Goal: Check status: Check status

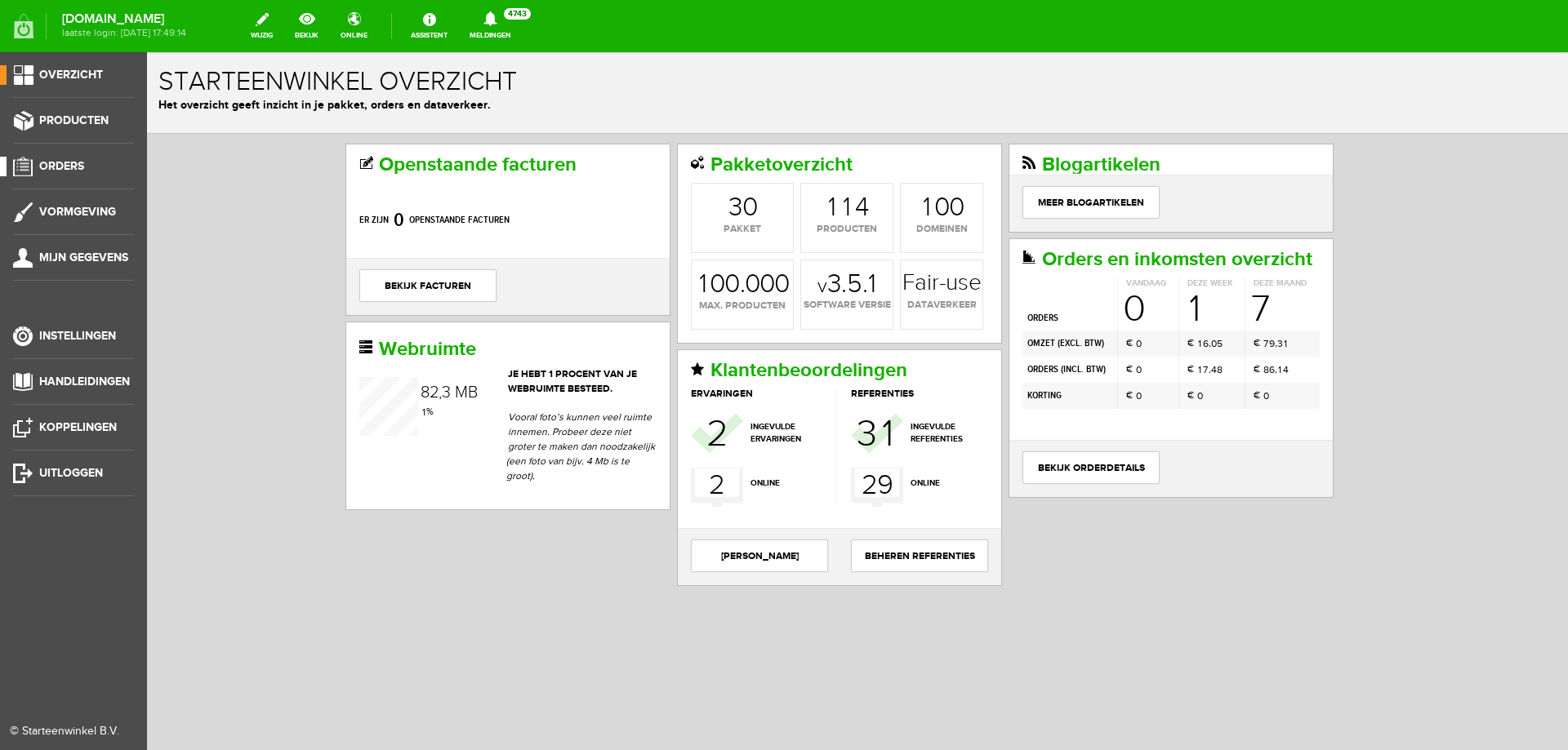
click at [69, 158] on link "Orders" at bounding box center [66, 166] width 134 height 19
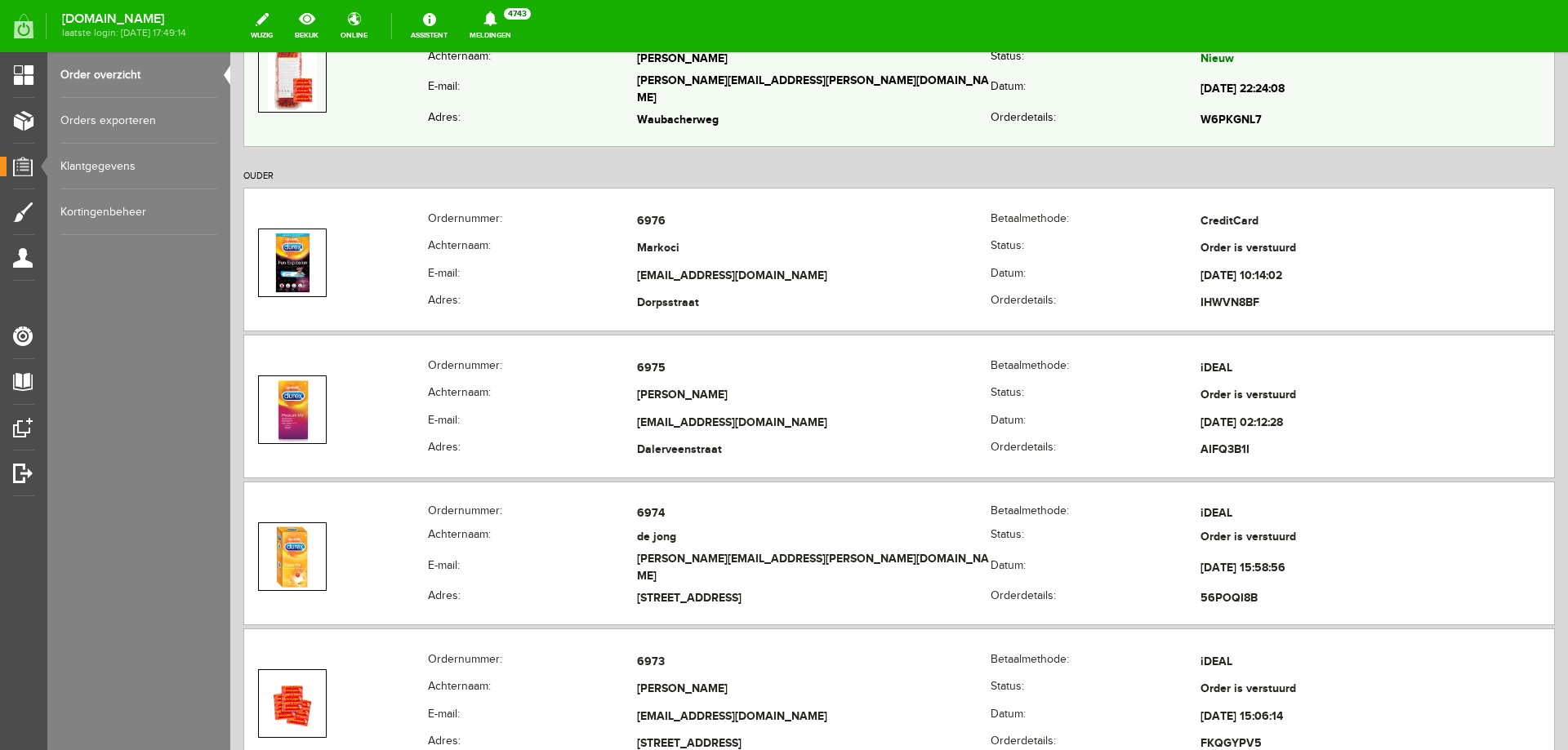
scroll to position [335, 0]
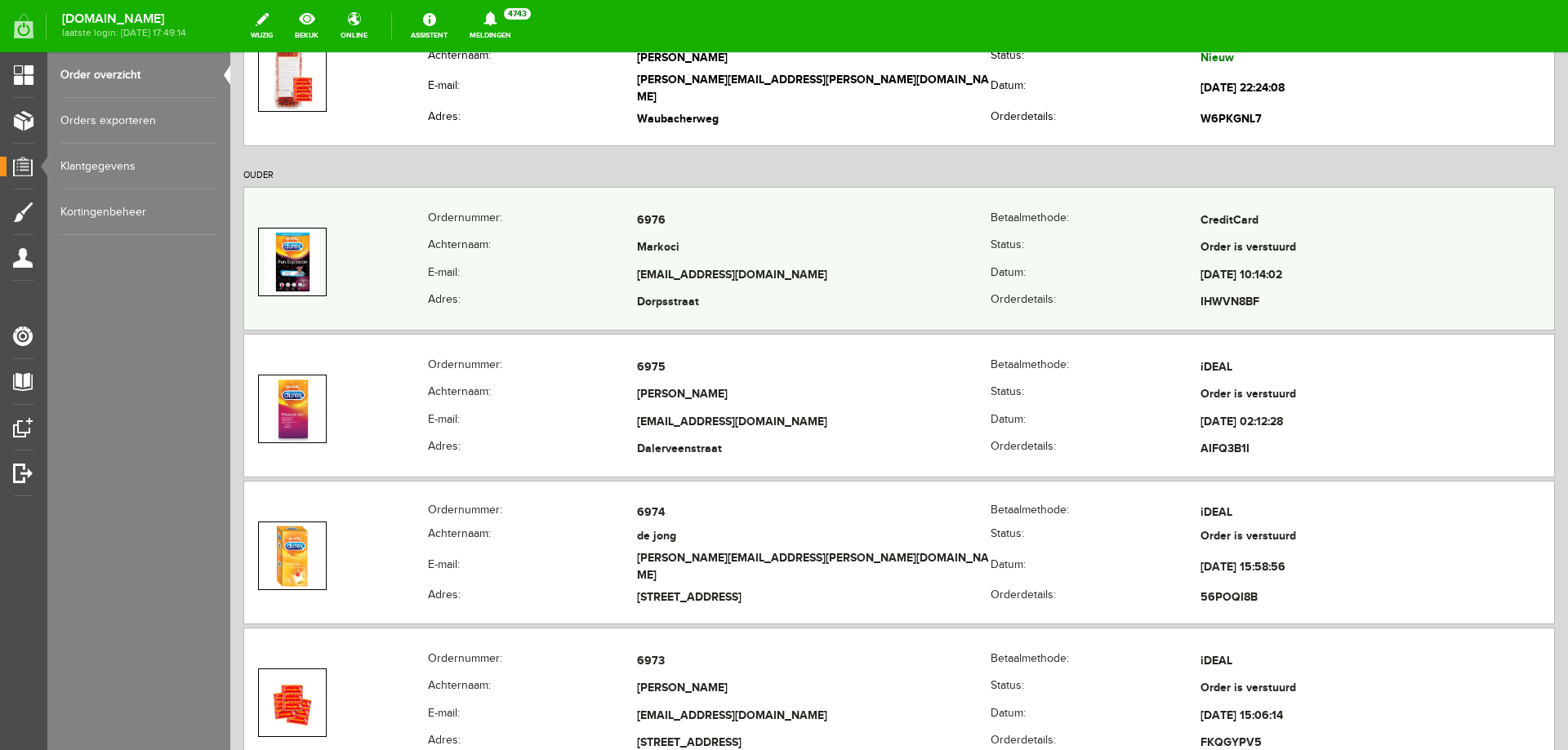
click at [660, 263] on td "[EMAIL_ADDRESS][DOMAIN_NAME]" at bounding box center [814, 275] width 354 height 28
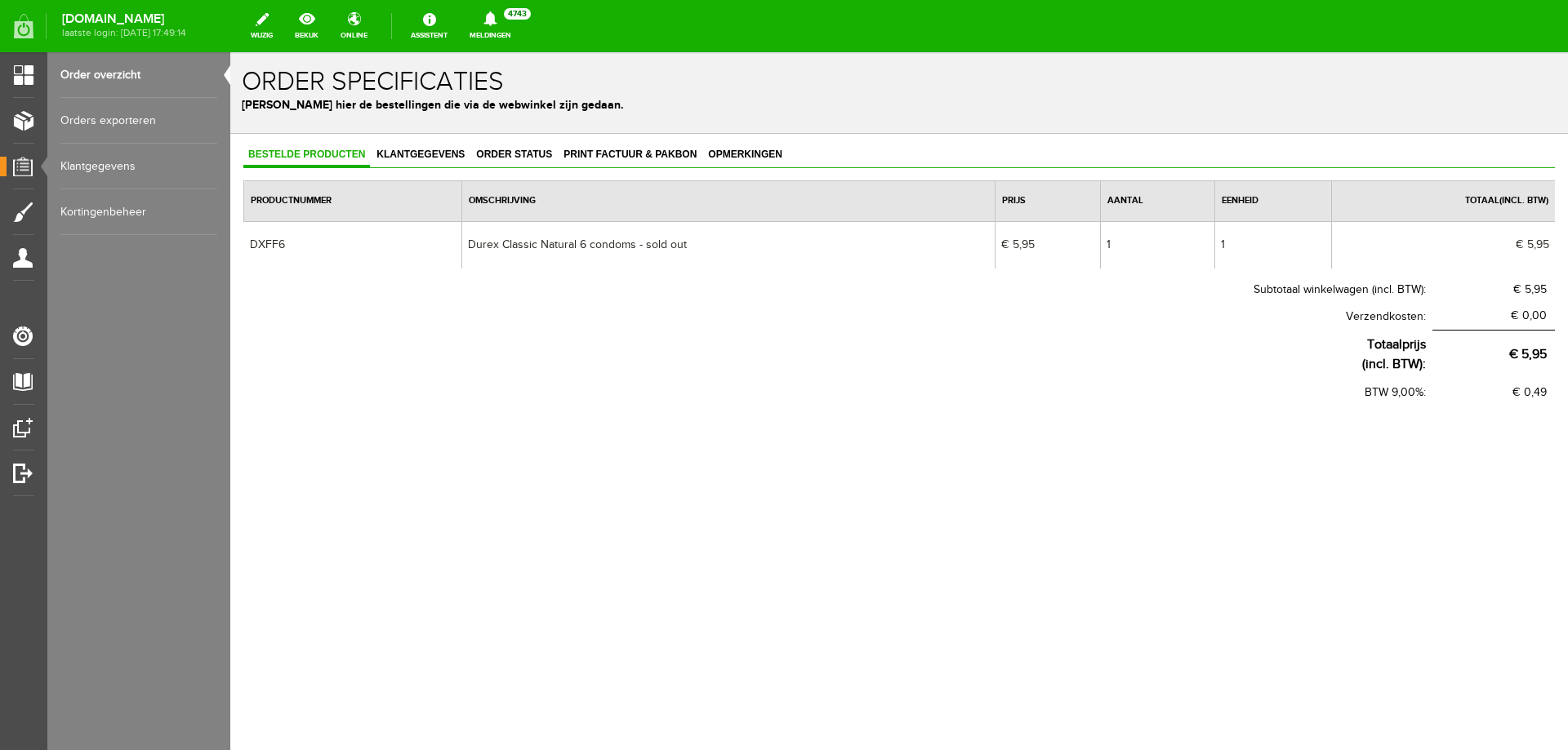
click at [326, 167] on link "Bestelde producten" at bounding box center [306, 156] width 126 height 24
click at [491, 159] on span "Order status" at bounding box center [513, 154] width 86 height 11
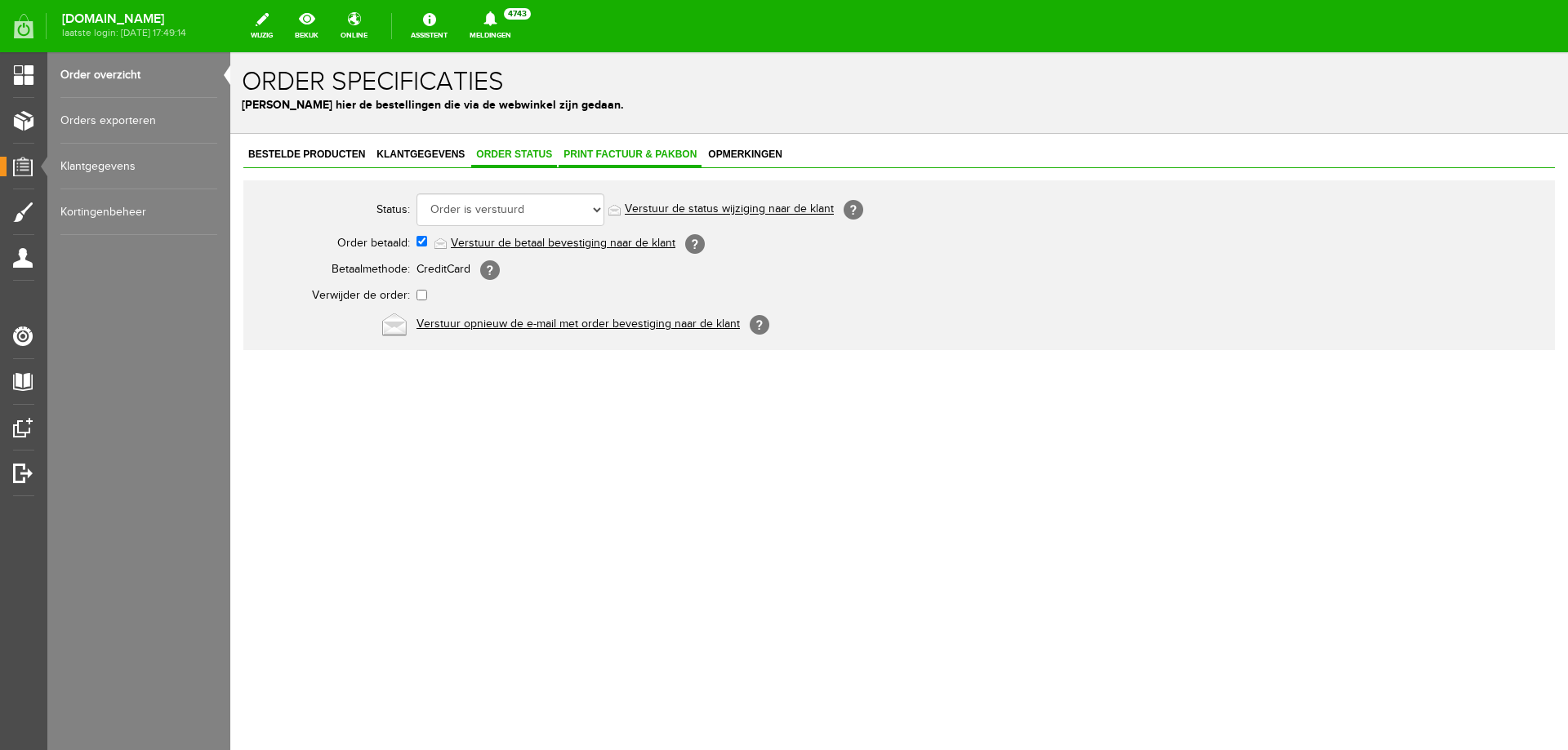
click at [618, 148] on span "Print factuur & pakbon" at bounding box center [630, 154] width 143 height 11
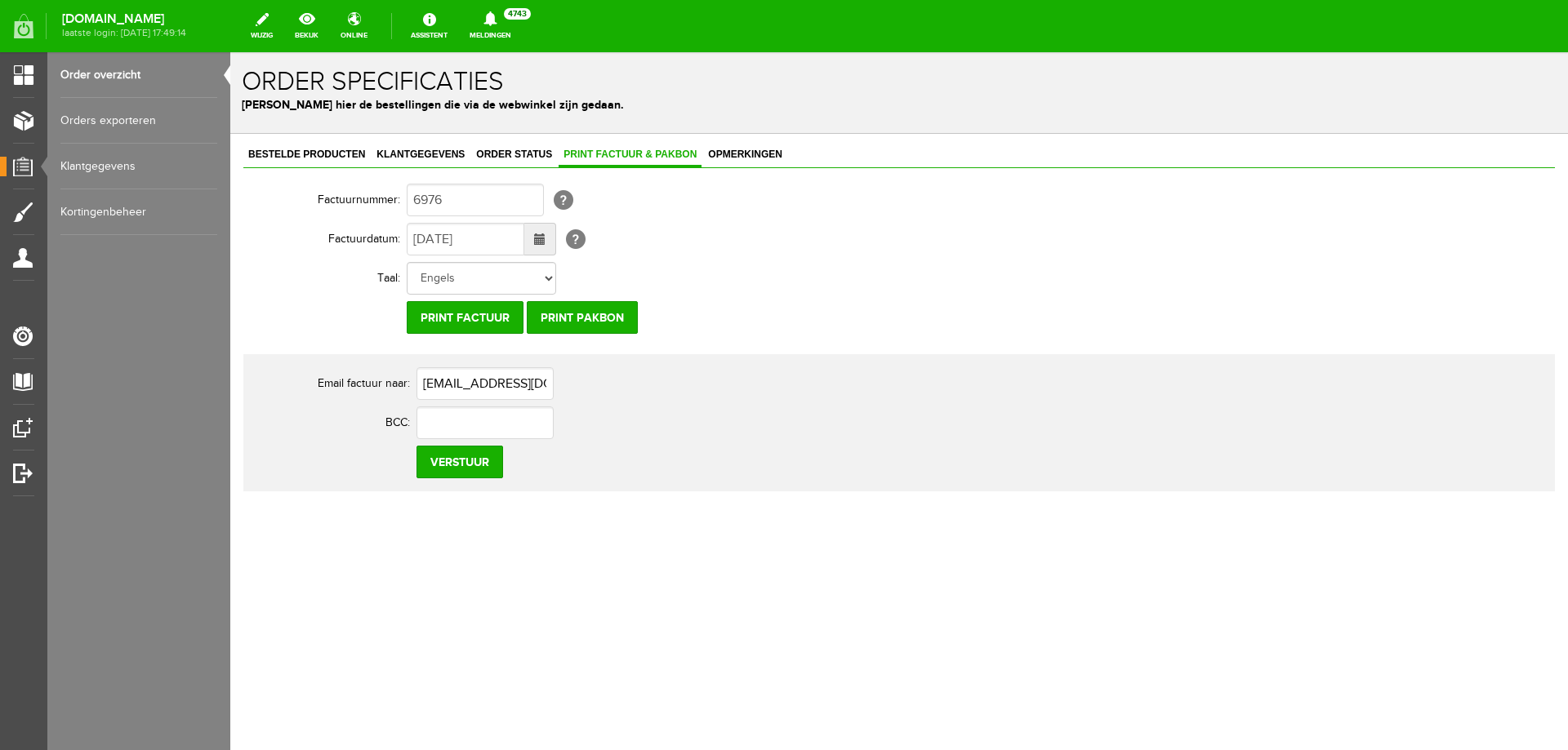
click at [106, 70] on link "Order overzicht" at bounding box center [139, 76] width 157 height 46
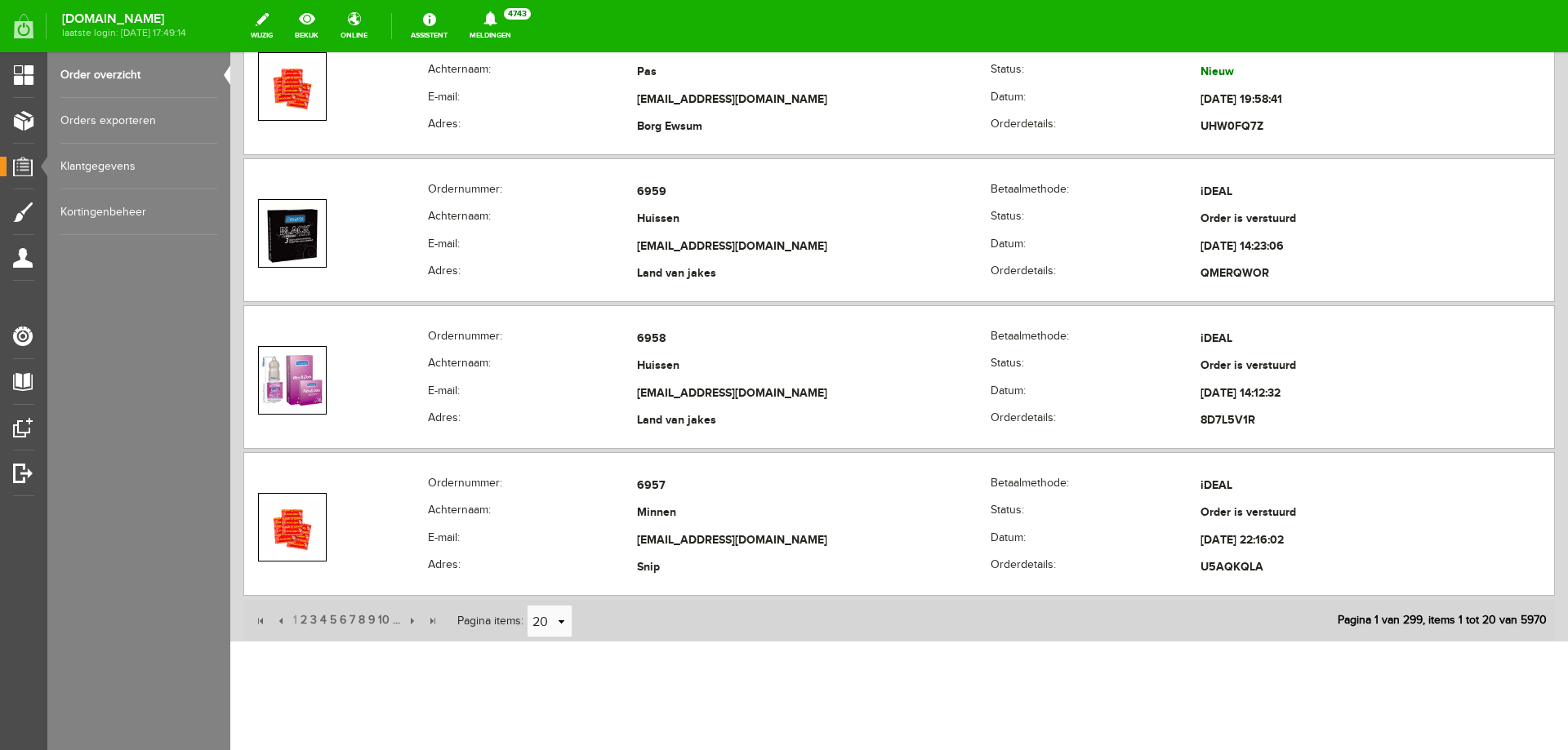
scroll to position [2866, 0]
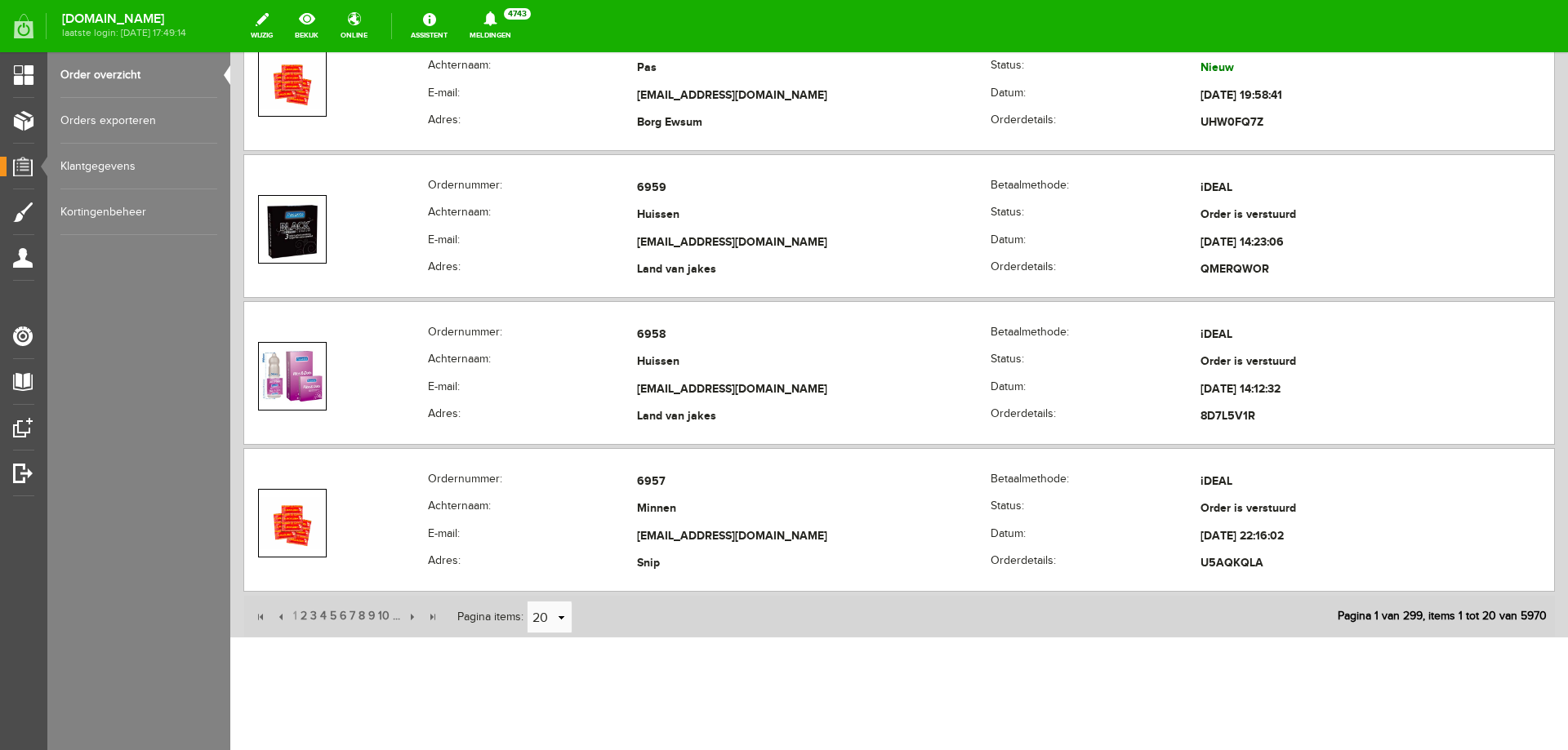
click at [122, 68] on link "Order overzicht" at bounding box center [139, 76] width 157 height 46
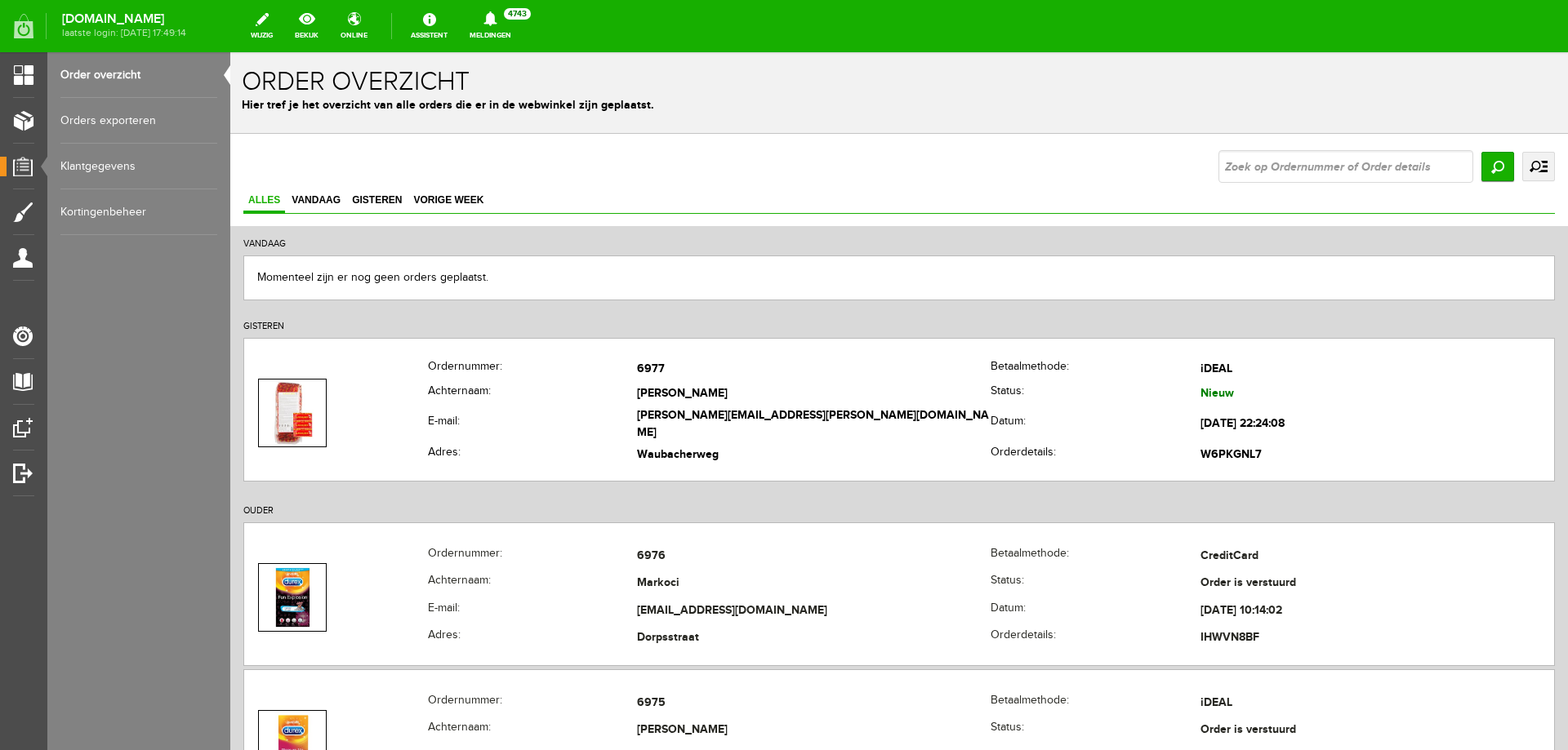
scroll to position [0, 0]
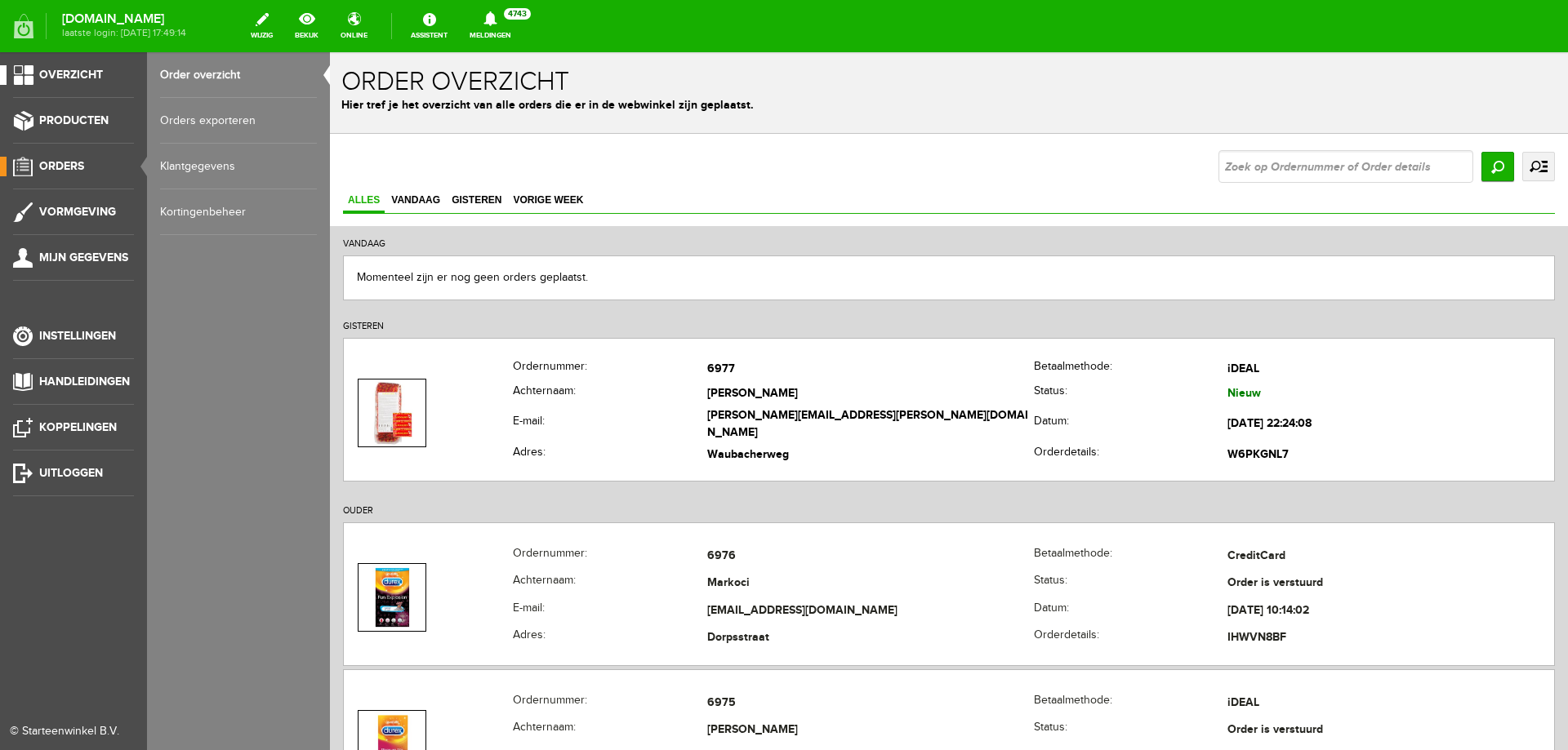
click at [77, 81] on span "Overzicht" at bounding box center [71, 75] width 64 height 14
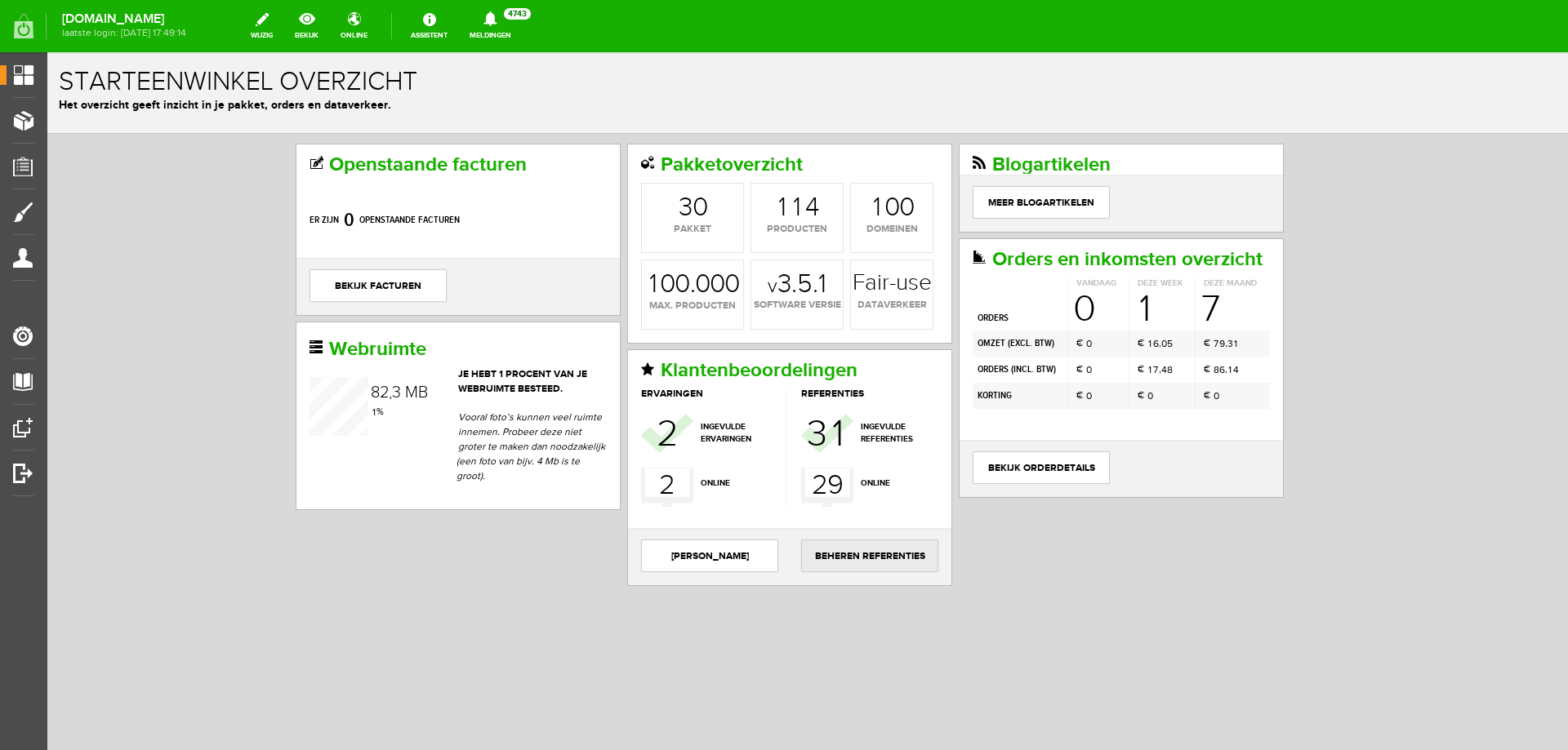
click at [871, 546] on link "Beheren Referenties" at bounding box center [869, 556] width 137 height 32
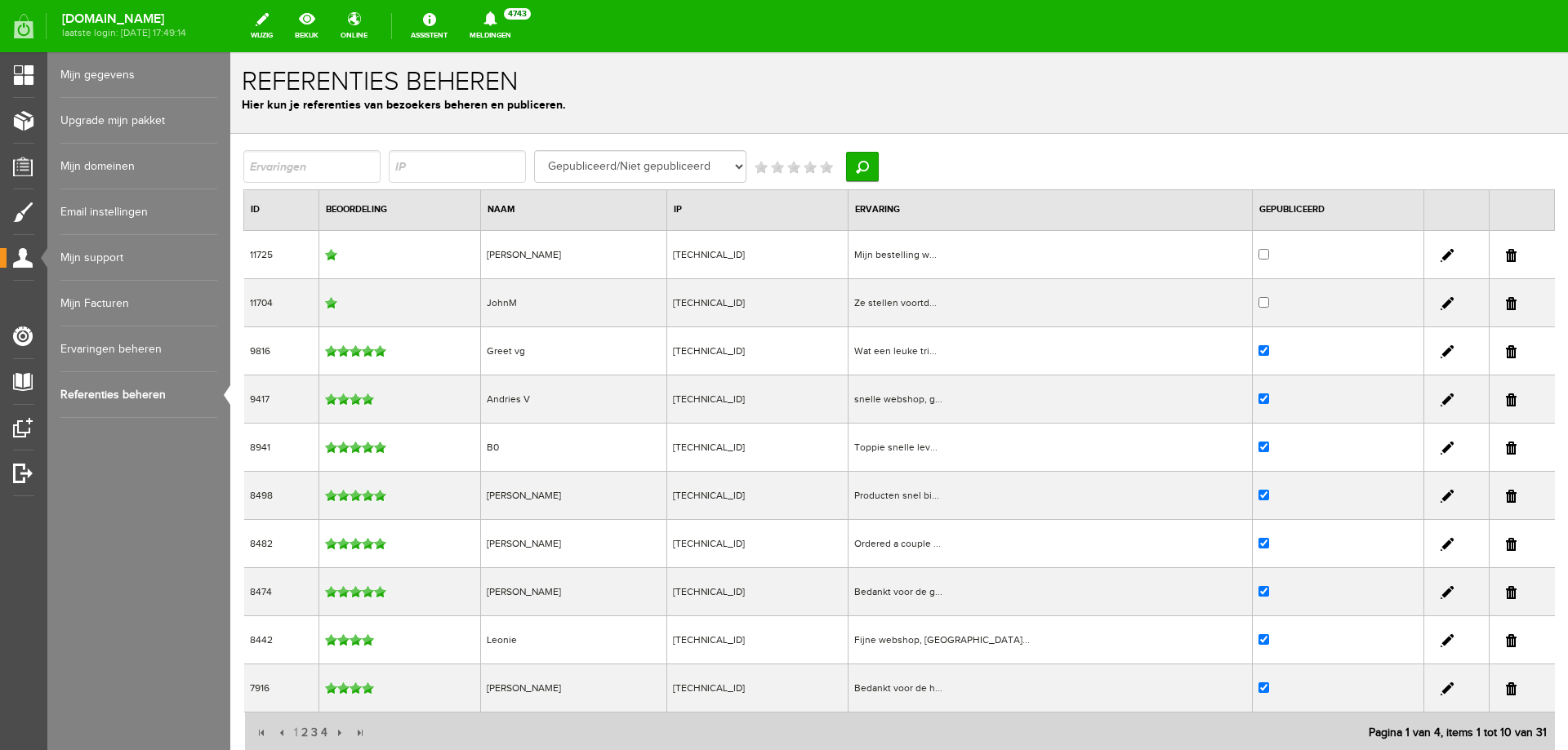
click at [969, 255] on div "Mijn bestelling w..." at bounding box center [1051, 254] width 393 height 15
click at [979, 300] on div "Ze stellen voortd..." at bounding box center [1051, 303] width 393 height 15
